Goal: Task Accomplishment & Management: Manage account settings

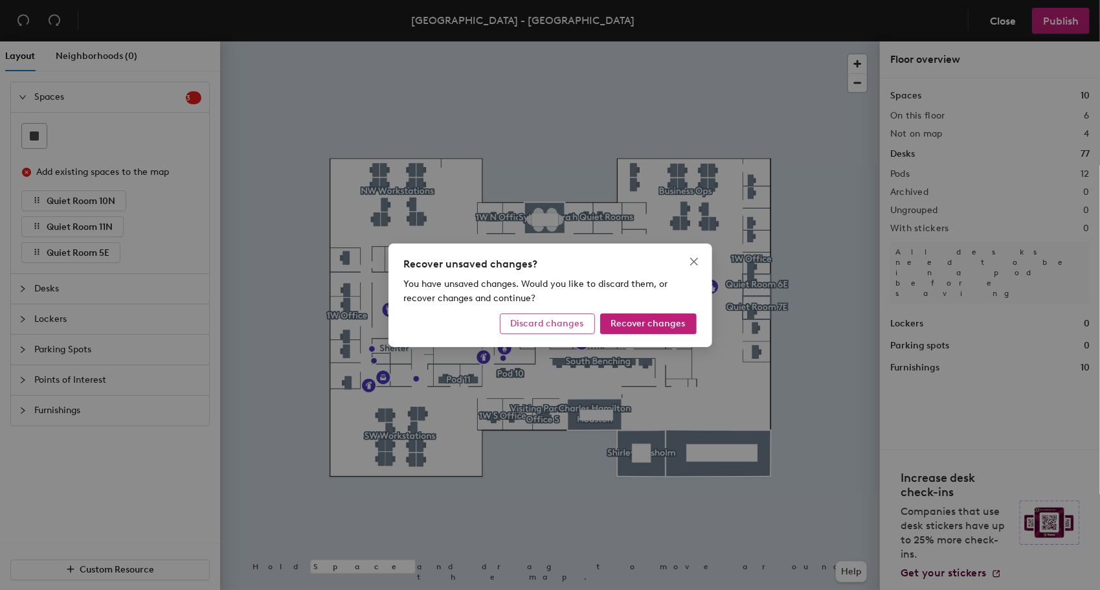
click at [567, 326] on span "Discard changes" at bounding box center [547, 323] width 73 height 11
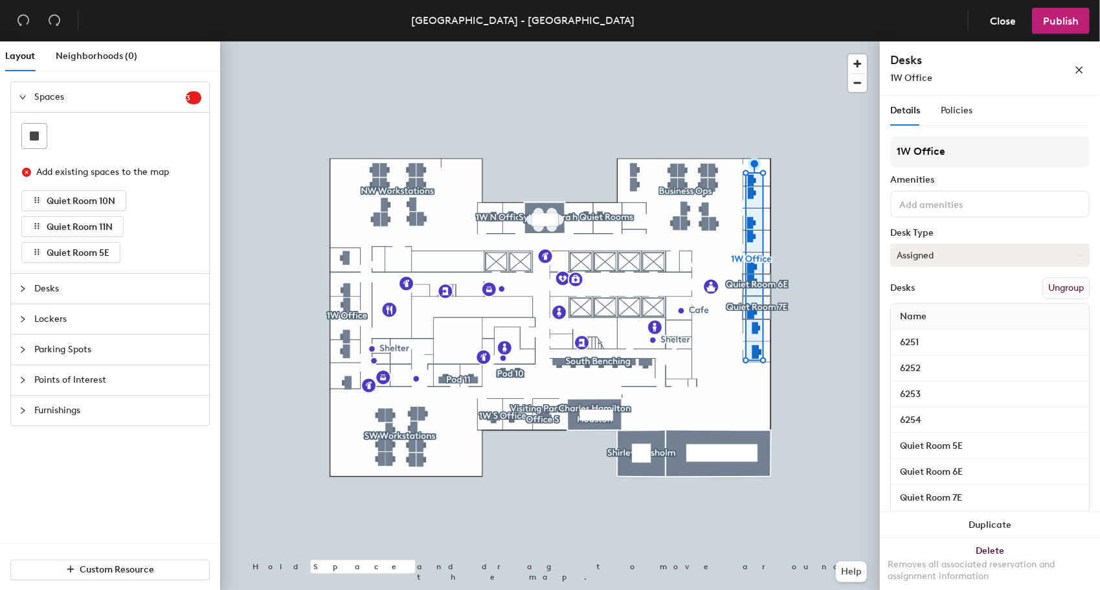
click at [988, 256] on button "Assigned" at bounding box center [991, 255] width 200 height 23
click at [920, 313] on div "Hot" at bounding box center [956, 314] width 130 height 19
click at [941, 259] on button "Hot" at bounding box center [991, 255] width 200 height 23
click at [924, 297] on div "Assigned" at bounding box center [956, 295] width 130 height 19
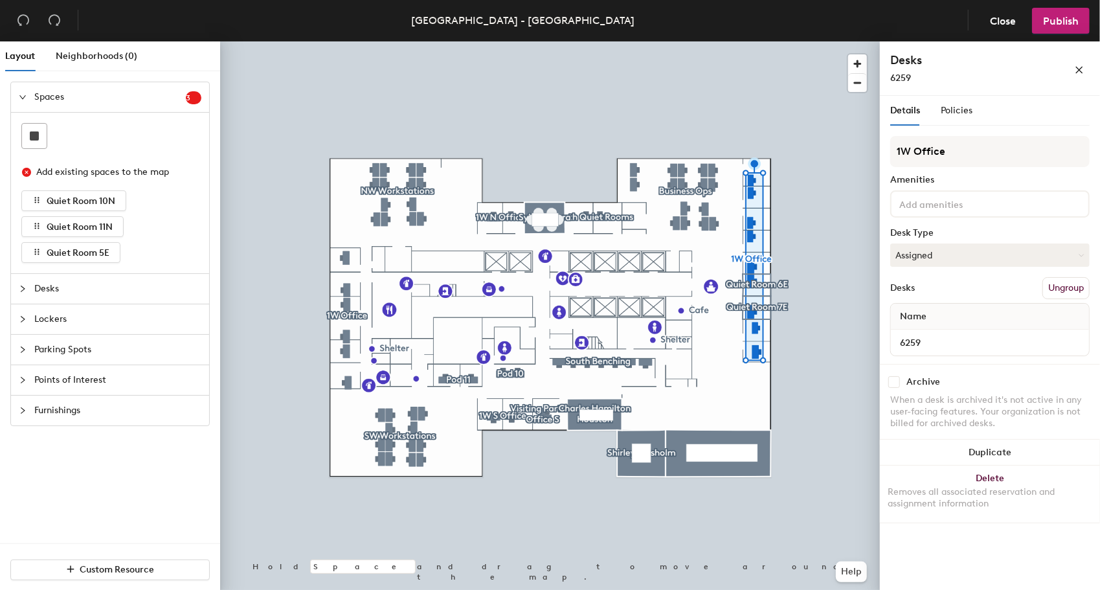
click at [940, 240] on div "1W Office Amenities Desk Type Assigned Desks Ungroup Name 6259" at bounding box center [991, 250] width 200 height 228
click at [950, 254] on button "Assigned" at bounding box center [991, 255] width 200 height 23
click at [920, 321] on div "Hot" at bounding box center [956, 314] width 130 height 19
click at [959, 254] on button "Hot" at bounding box center [991, 255] width 200 height 23
click at [904, 312] on div "Hot" at bounding box center [956, 314] width 130 height 19
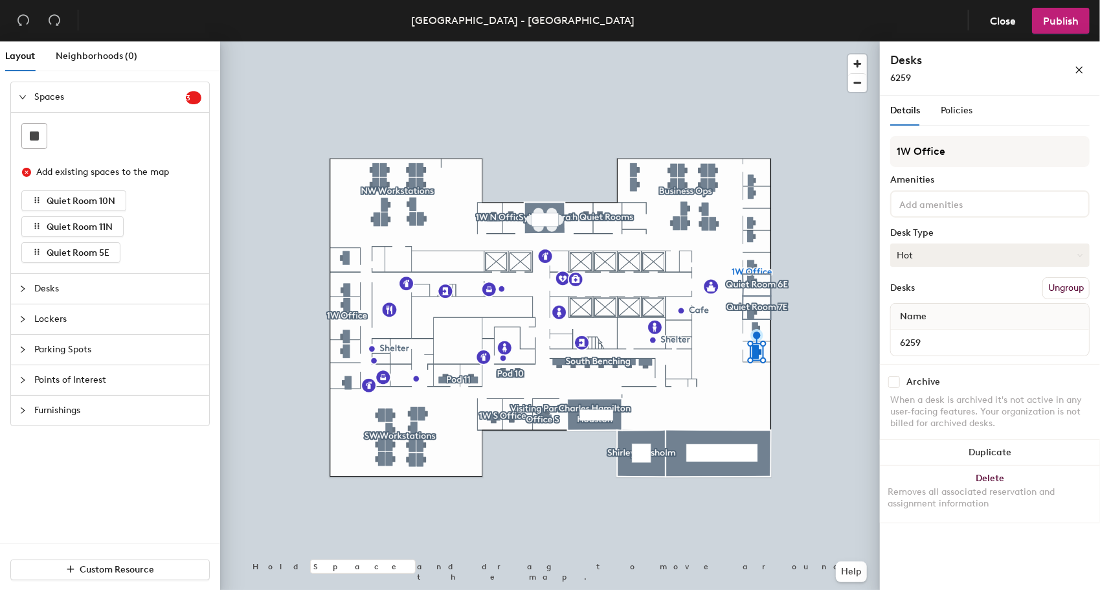
click at [920, 255] on button "Hot" at bounding box center [991, 255] width 200 height 23
click at [924, 339] on div "Hoteled" at bounding box center [956, 334] width 130 height 19
click at [994, 19] on span "Close" at bounding box center [1003, 21] width 26 height 12
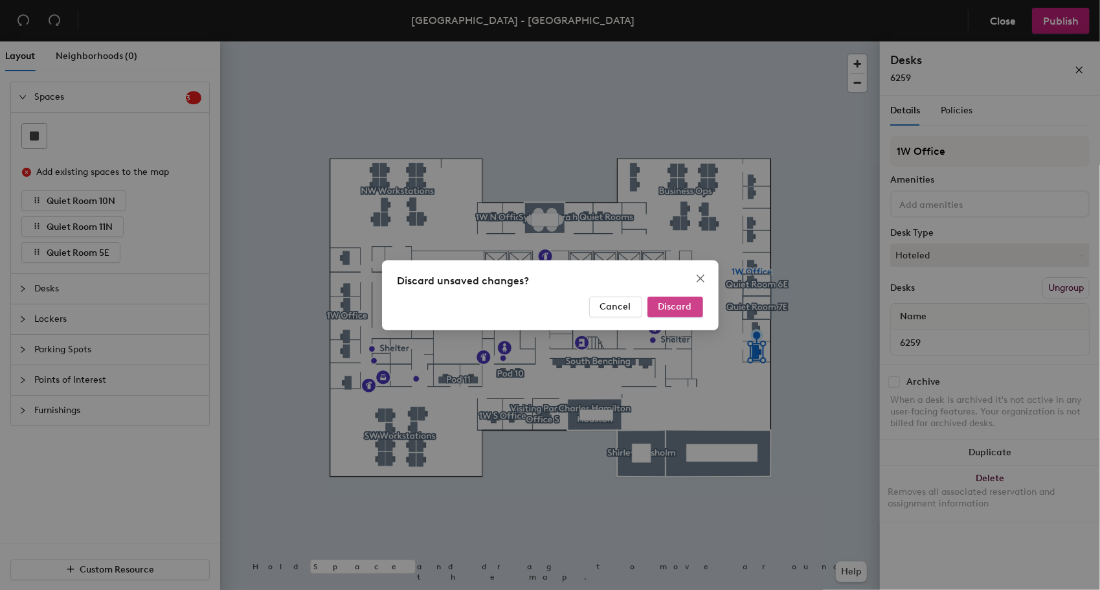
click at [681, 306] on span "Discard" at bounding box center [676, 306] width 34 height 11
